Goal: Information Seeking & Learning: Learn about a topic

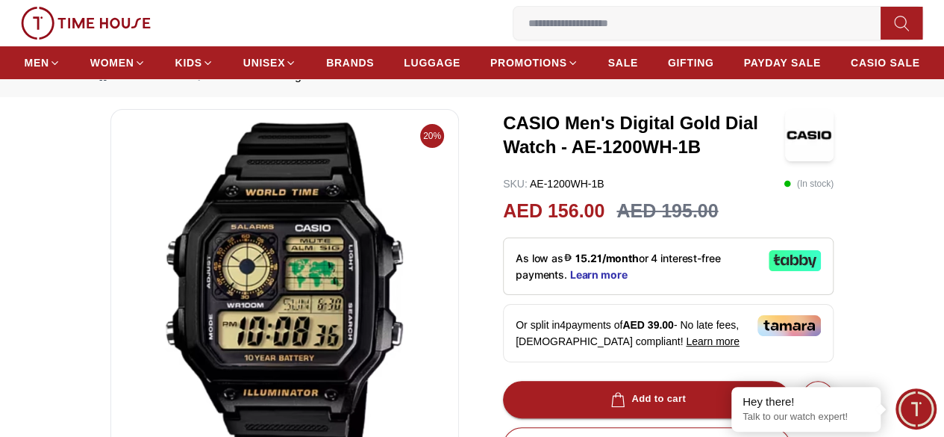
scroll to position [75, 0]
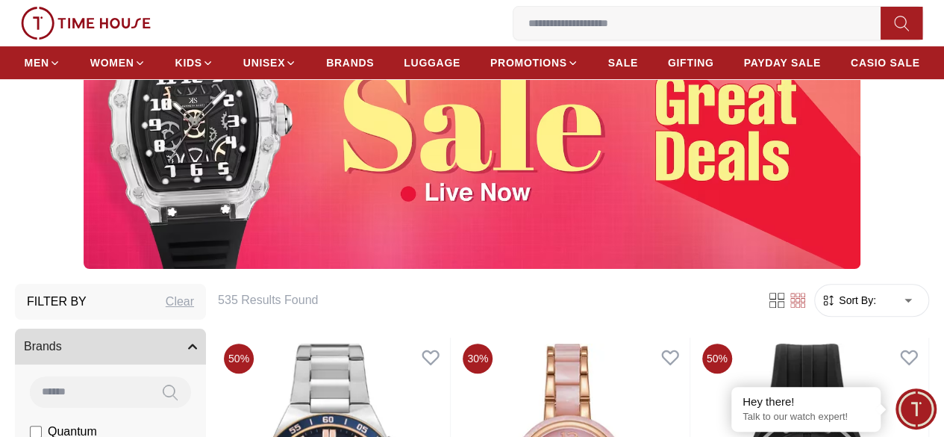
scroll to position [149, 0]
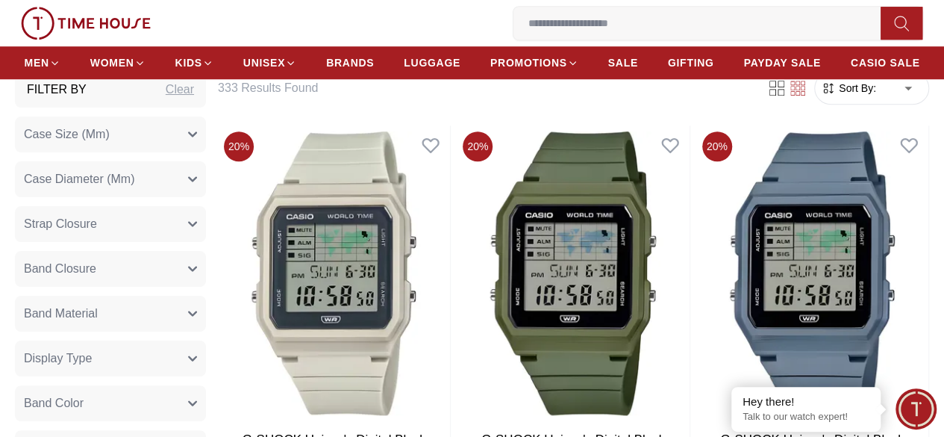
scroll to position [522, 0]
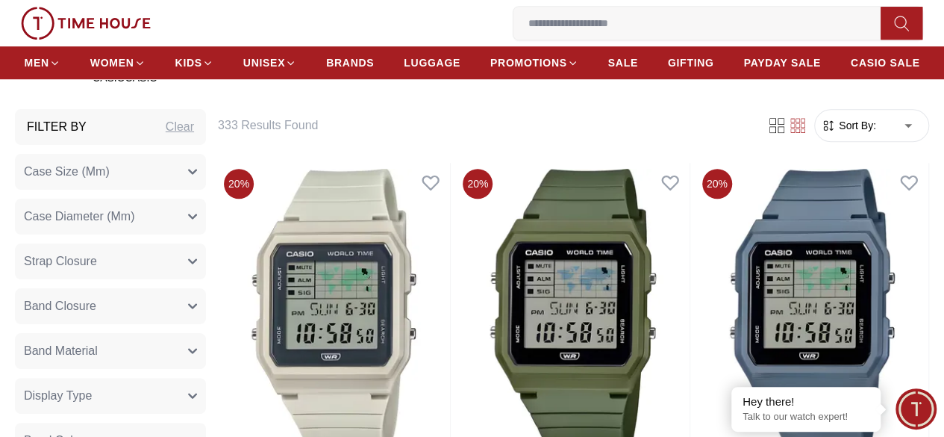
click at [836, 133] on span "Sort By:" at bounding box center [856, 125] width 40 height 15
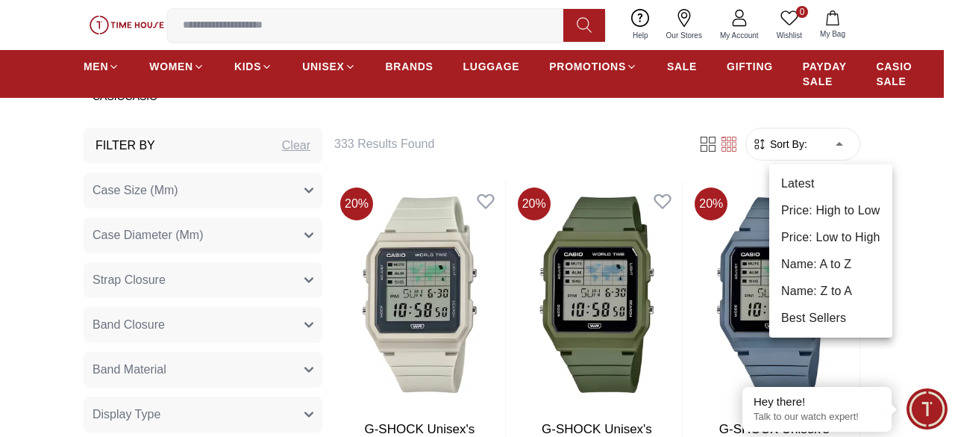
click at [821, 232] on li "Price: Low to High" at bounding box center [830, 237] width 123 height 27
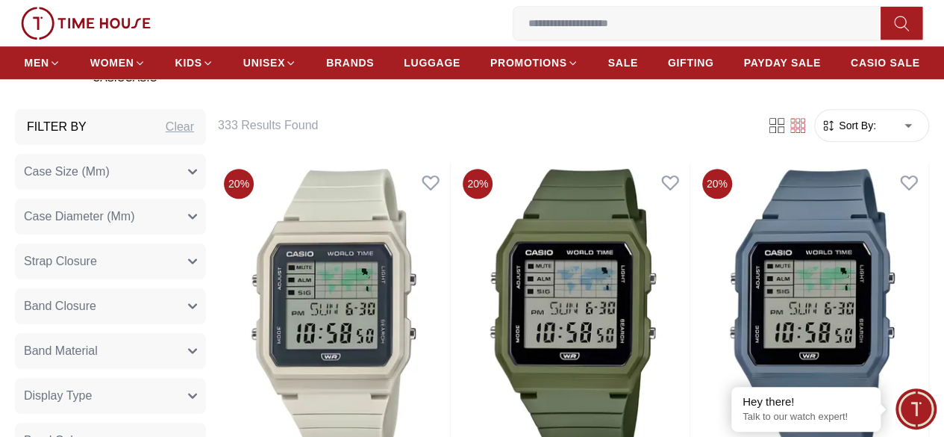
type input "*"
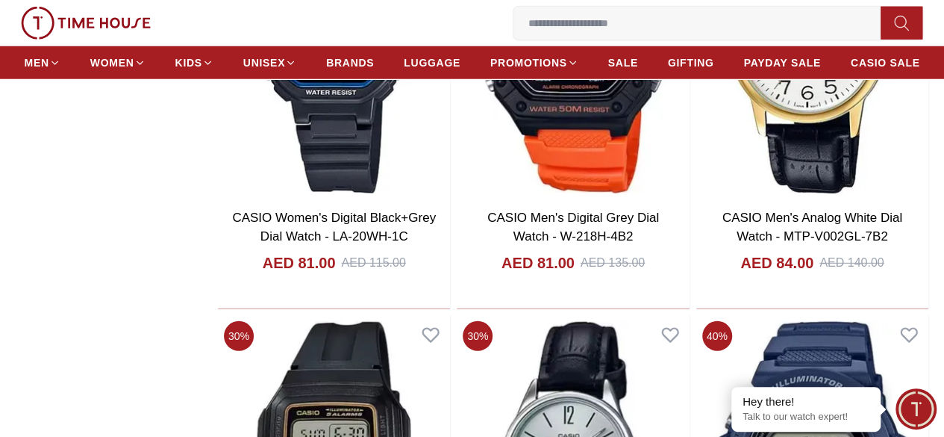
scroll to position [2090, 0]
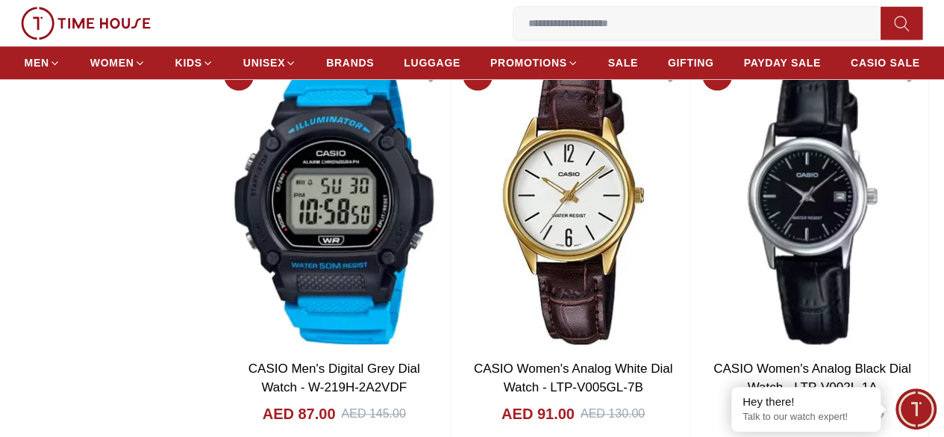
scroll to position [3582, 0]
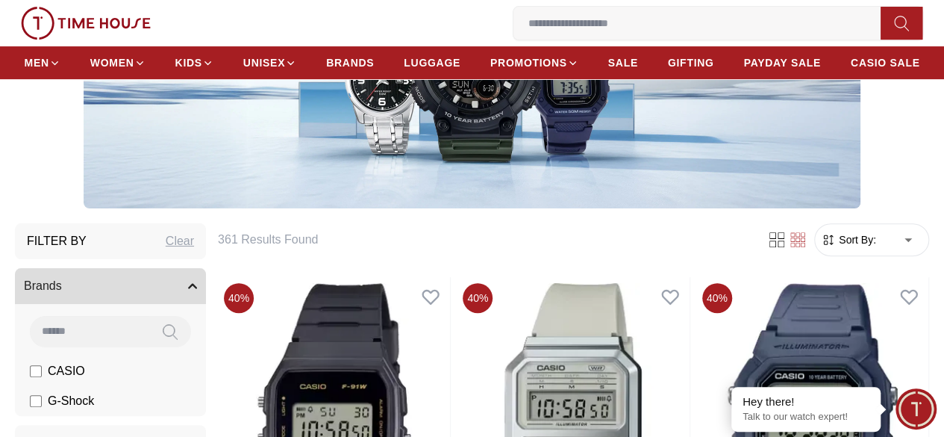
scroll to position [373, 0]
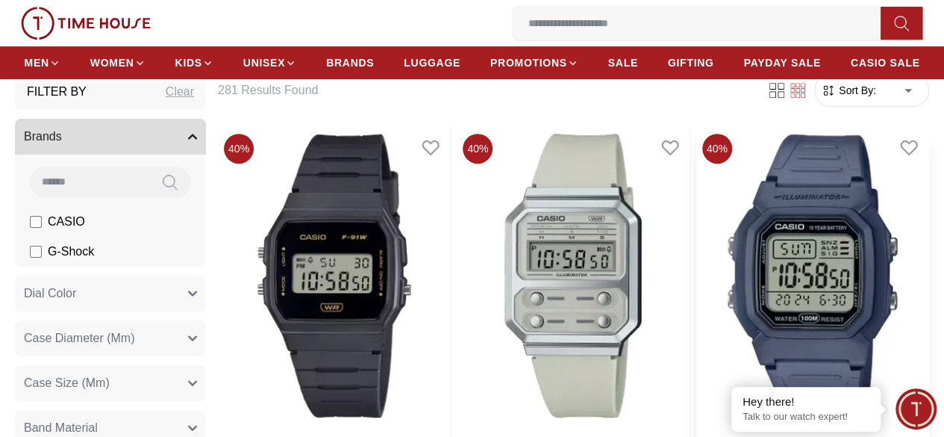
scroll to position [299, 0]
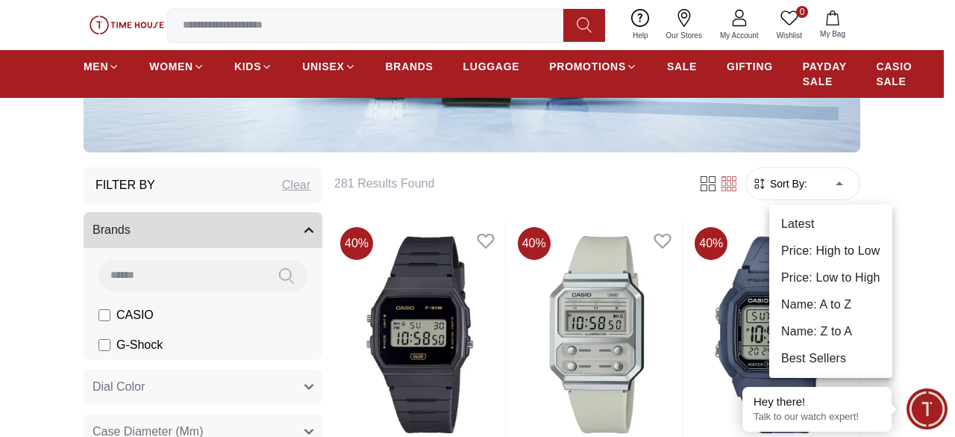
click at [823, 278] on li "Price: Low to High" at bounding box center [830, 277] width 123 height 27
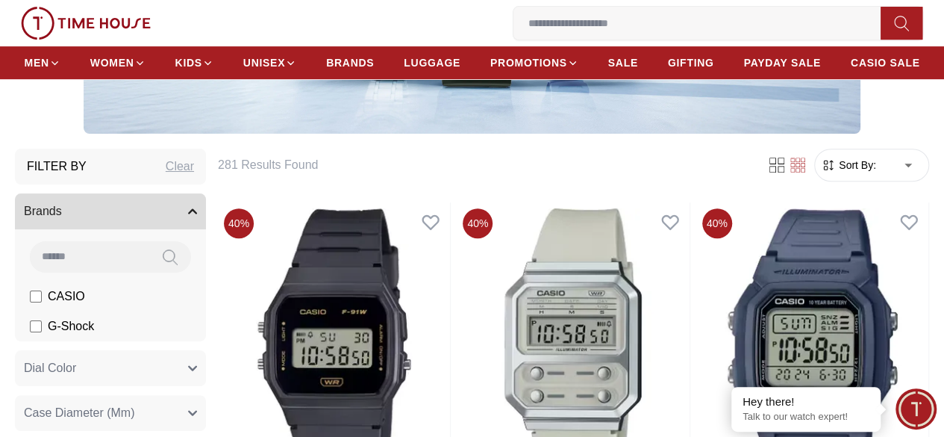
type input "*"
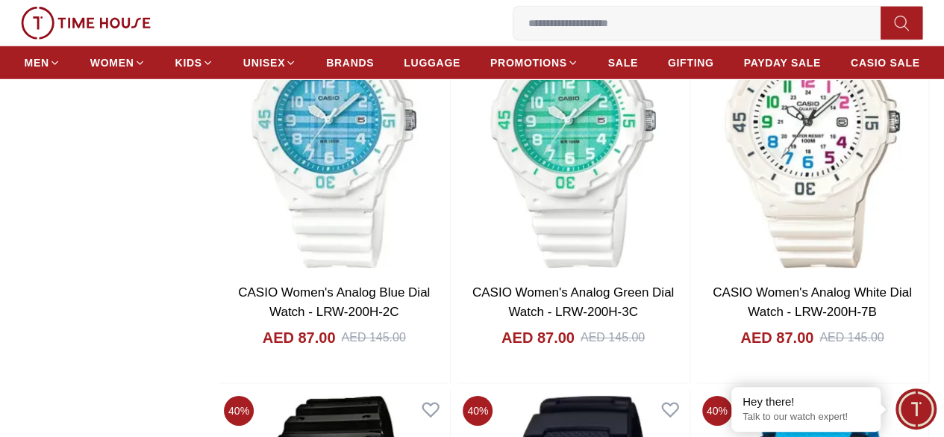
scroll to position [2239, 0]
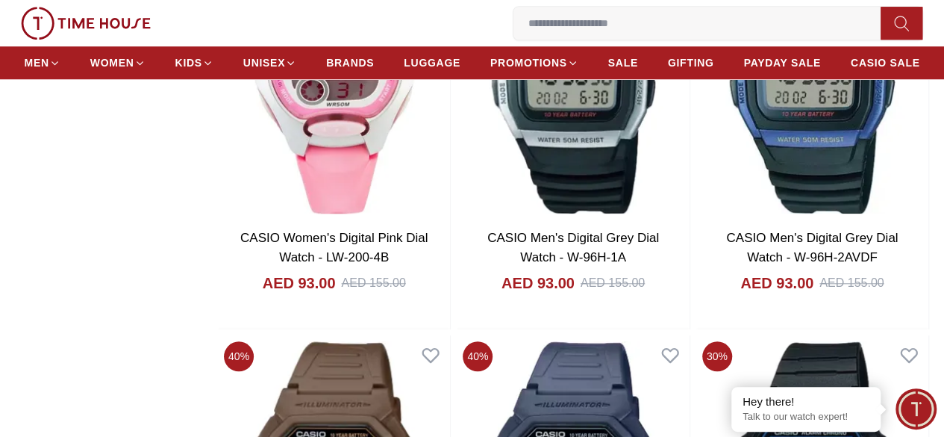
scroll to position [3433, 0]
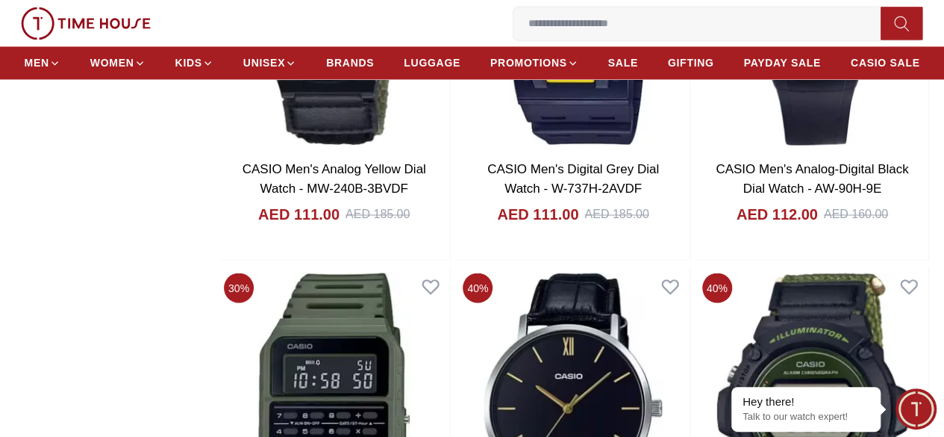
scroll to position [6791, 0]
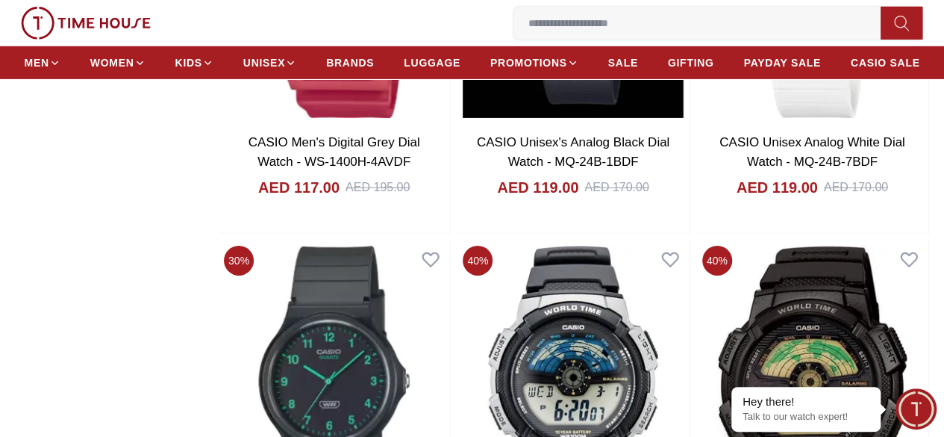
scroll to position [8209, 0]
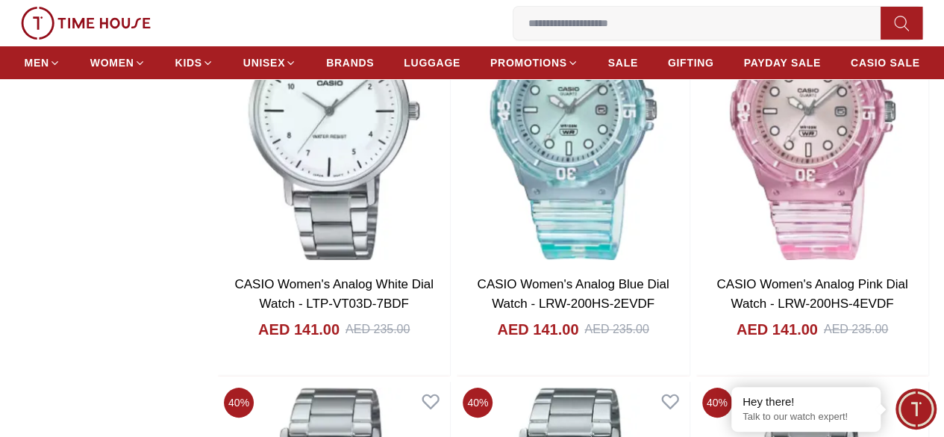
scroll to position [14179, 0]
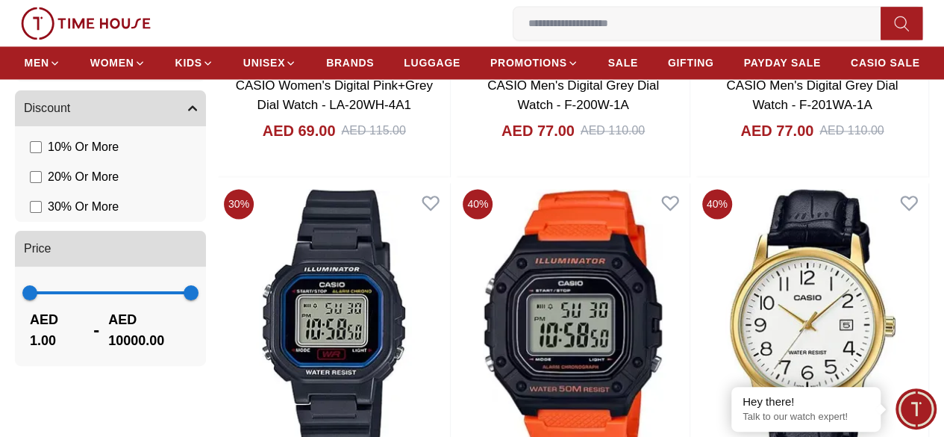
scroll to position [1146, 0]
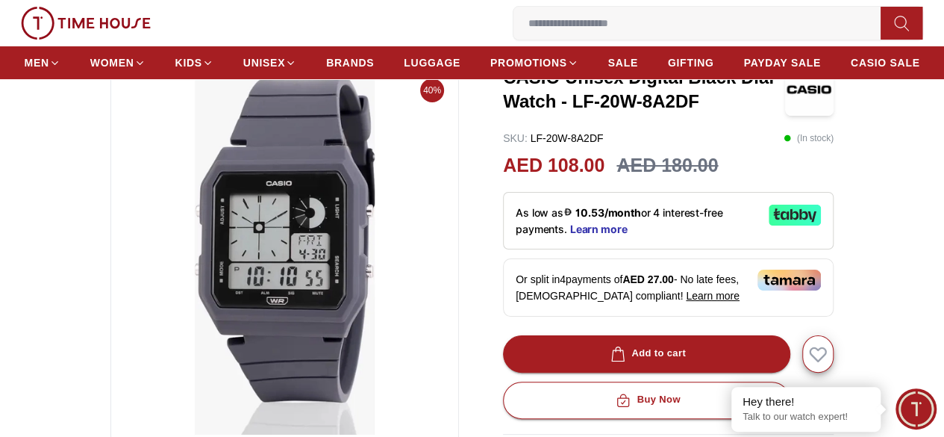
scroll to position [75, 0]
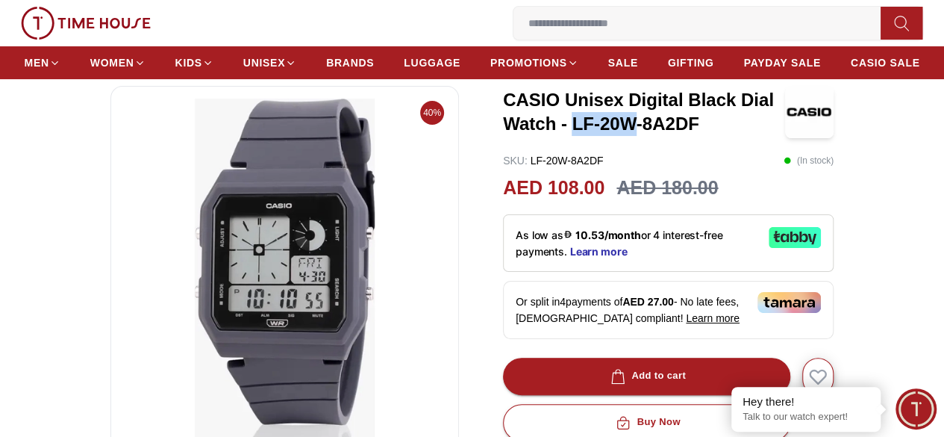
drag, startPoint x: 560, startPoint y: 143, endPoint x: 619, endPoint y: 143, distance: 59.7
click at [619, 136] on h3 "CASIO Unisex Digital Black Dial Watch - LF-20W-8A2DF" at bounding box center [644, 112] width 282 height 48
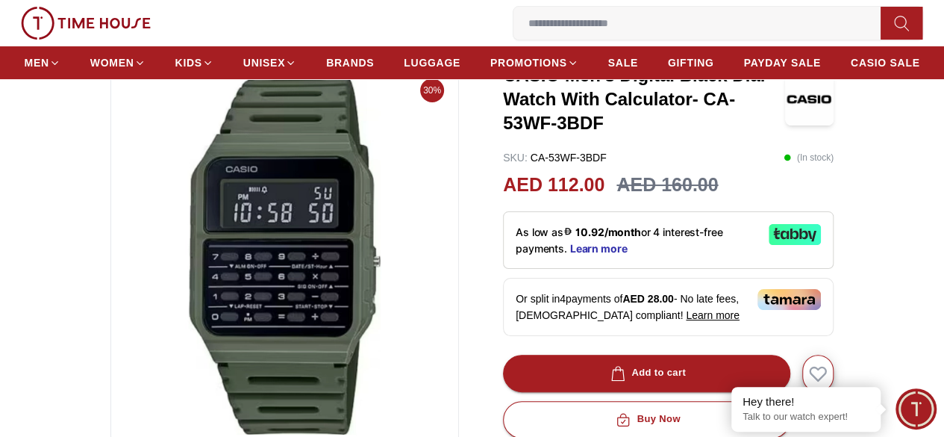
scroll to position [75, 0]
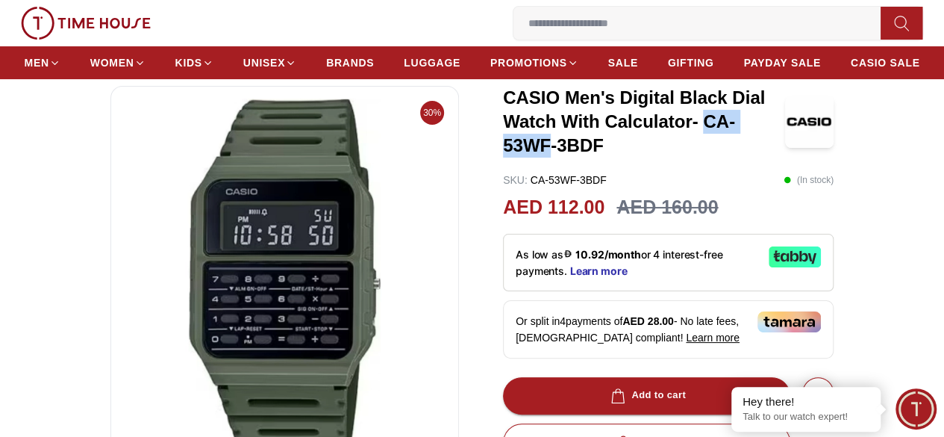
drag, startPoint x: 634, startPoint y: 143, endPoint x: 707, endPoint y: 144, distance: 73.9
click at [707, 144] on h3 "CASIO Men's Digital Black Dial Watch With Calculator- CA-53WF-3BDF" at bounding box center [644, 122] width 282 height 72
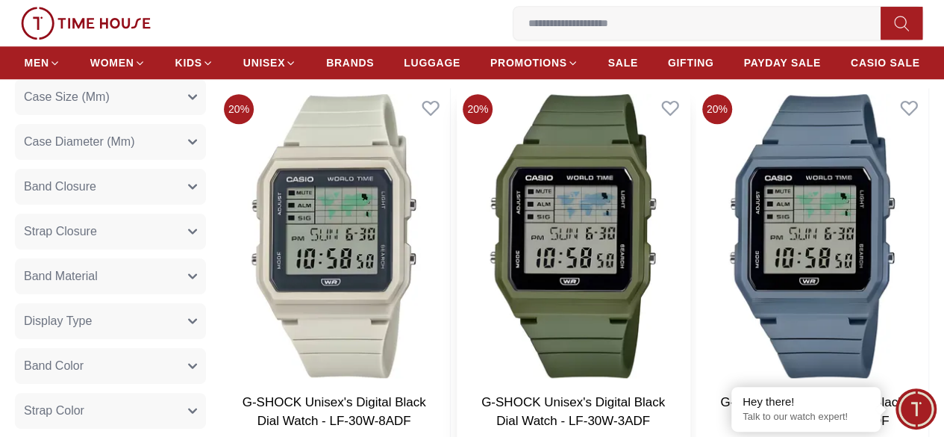
scroll to position [672, 0]
